Goal: Information Seeking & Learning: Learn about a topic

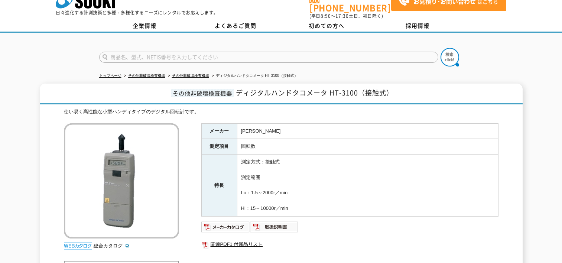
scroll to position [30, 0]
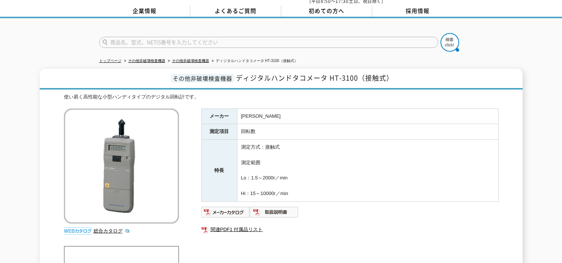
drag, startPoint x: 304, startPoint y: 188, endPoint x: 237, endPoint y: 171, distance: 70.0
click at [236, 171] on tr "特長 測定方式：接触式 測定範囲 Lo：1.5～2000r／min Hi：15～10000r／min" at bounding box center [349, 171] width 297 height 62
click at [238, 171] on td "測定方式：接触式 測定範囲 Lo：1.5～2000r／min Hi：15～10000r／min" at bounding box center [367, 171] width 261 height 62
click at [241, 166] on td "測定方式：接触式 測定範囲 Lo：1.5～2000r／min Hi：15～10000r／min" at bounding box center [367, 171] width 261 height 62
drag, startPoint x: 241, startPoint y: 142, endPoint x: 302, endPoint y: 185, distance: 75.3
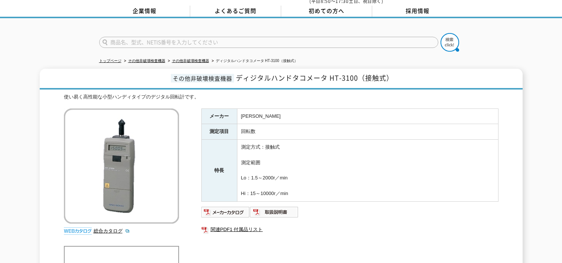
click at [302, 185] on td "測定方式：接触式 測定範囲 Lo：1.5～2000r／min Hi：15～10000r／min" at bounding box center [367, 171] width 261 height 62
drag, startPoint x: 302, startPoint y: 185, endPoint x: 237, endPoint y: 147, distance: 75.3
click at [237, 147] on td "測定方式：接触式 測定範囲 Lo：1.5～2000r／min Hi：15～10000r／min" at bounding box center [367, 171] width 261 height 62
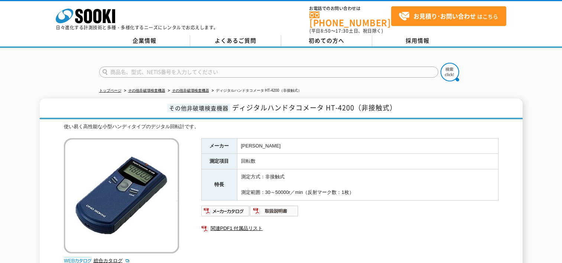
drag, startPoint x: 378, startPoint y: 188, endPoint x: 240, endPoint y: 193, distance: 138.0
click at [240, 193] on td "測定方式：非接触式 測定範囲：30～50000r／min（反射マーク数：1枚）" at bounding box center [367, 185] width 261 height 31
click at [229, 186] on th "特長" at bounding box center [219, 185] width 36 height 31
drag, startPoint x: 241, startPoint y: 171, endPoint x: 365, endPoint y: 183, distance: 124.7
click at [364, 183] on td "測定方式：非接触式 測定範囲：30～50000r／min（反射マーク数：1枚）" at bounding box center [367, 185] width 261 height 31
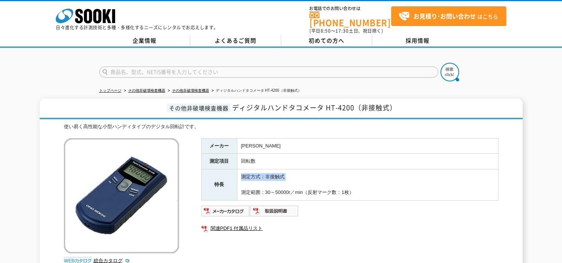
click at [364, 183] on td "測定方式：非接触式 測定範囲：30～50000r／min（反射マーク数：1枚）" at bounding box center [367, 185] width 261 height 31
click at [364, 184] on td "測定方式：非接触式 測定範囲：30～50000r／min（反射マーク数：1枚）" at bounding box center [367, 185] width 261 height 31
drag, startPoint x: 364, startPoint y: 184, endPoint x: 242, endPoint y: 173, distance: 122.5
click at [242, 173] on td "測定方式：非接触式 測定範囲：30～50000r／min（反射マーク数：1枚）" at bounding box center [367, 185] width 261 height 31
click at [320, 156] on td "回転数" at bounding box center [367, 162] width 261 height 16
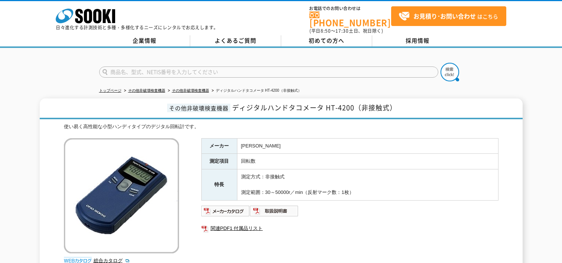
click at [320, 156] on td "回転数" at bounding box center [367, 162] width 261 height 16
click at [53, 99] on h1 "その他非破壊検査機器 ディジタルハンドタコメータ HT-4200（非接触式）" at bounding box center [281, 109] width 483 height 21
click at [22, 157] on div "その他非破壊検査機器 ディジタルハンドタコメータ HT-4200（非接触式） 使い易く高性能な小型ハンディタイプのデジタル回転計です。 総合カタログ メーカー…" at bounding box center [281, 231] width 562 height 264
